Goal: Transaction & Acquisition: Download file/media

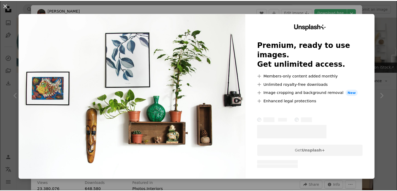
scroll to position [125, 0]
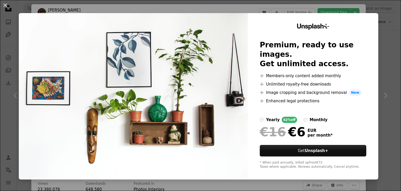
click at [371, 36] on div "Unsplash+ Premium, ready to use images. Get unlimited access. A plus sign Membe…" at bounding box center [313, 96] width 131 height 166
click at [7, 8] on button "An X shape" at bounding box center [5, 5] width 6 height 6
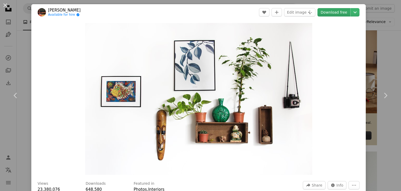
click at [326, 12] on link "Download free" at bounding box center [334, 12] width 33 height 8
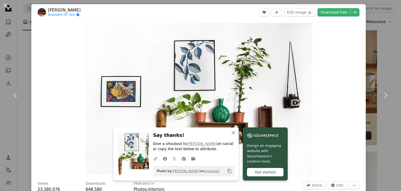
click at [373, 53] on div "An X shape Chevron left Chevron right An X shape Close Say thanks! Give a shout…" at bounding box center [200, 95] width 401 height 191
